Goal: Find specific page/section: Find specific page/section

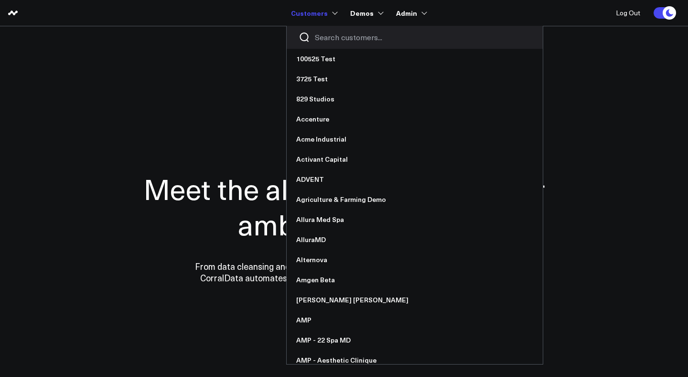
click at [335, 39] on input "Search customers input" at bounding box center [423, 37] width 216 height 11
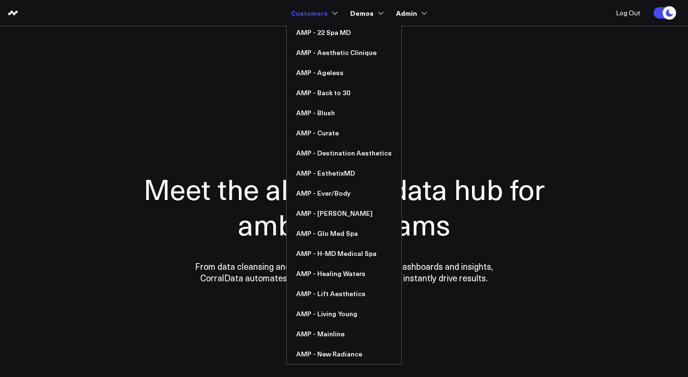
scroll to position [41, 0]
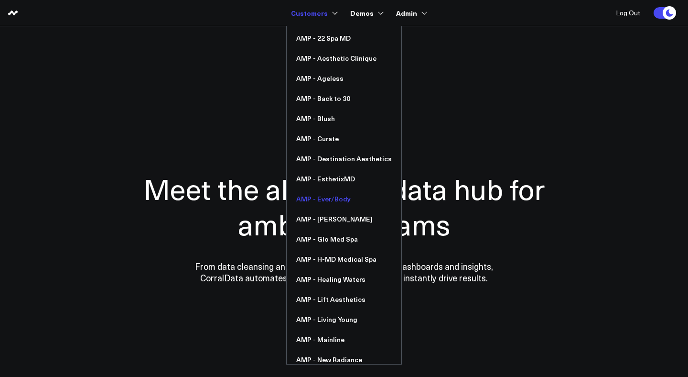
type input "amp"
click at [338, 199] on link "AMP - Ever/Body" at bounding box center [344, 199] width 115 height 20
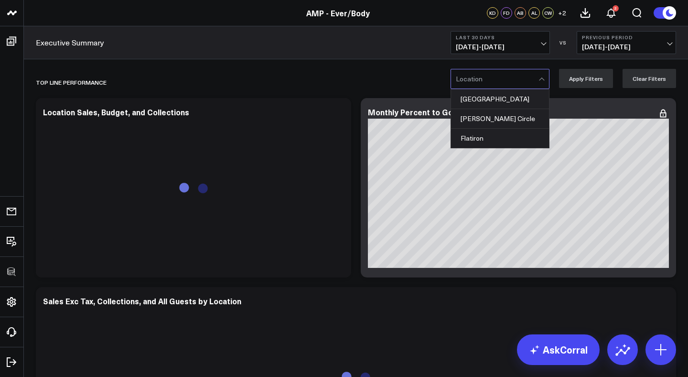
click at [497, 82] on div at bounding box center [497, 78] width 83 height 19
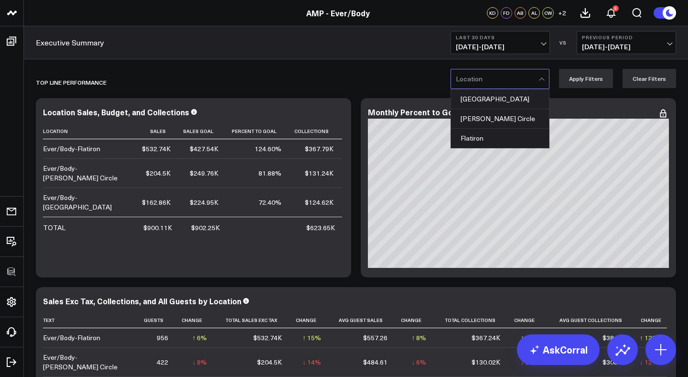
click at [427, 65] on div "Flatiron, 3 of 3. 3 results available. Use Up and Down to choose options, press…" at bounding box center [356, 78] width 664 height 38
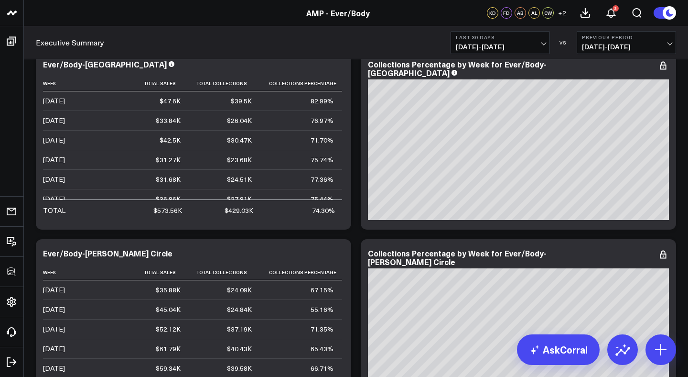
scroll to position [822, 0]
